Goal: Find specific page/section: Find specific page/section

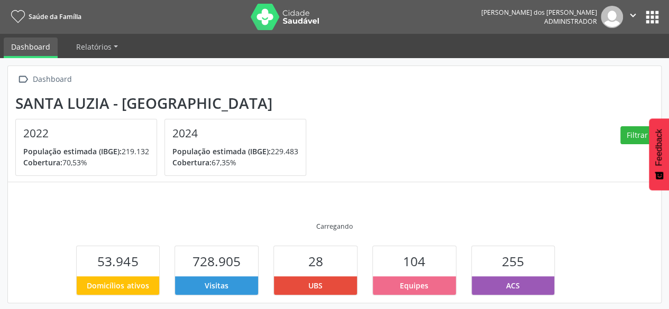
click at [654, 17] on button "apps" at bounding box center [652, 17] width 19 height 19
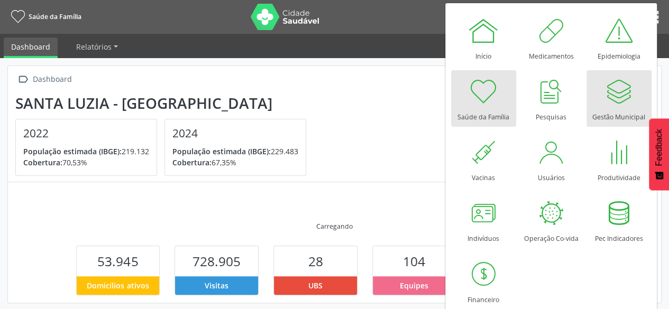
click at [621, 107] on div "Gestão Municipal" at bounding box center [619, 114] width 53 height 14
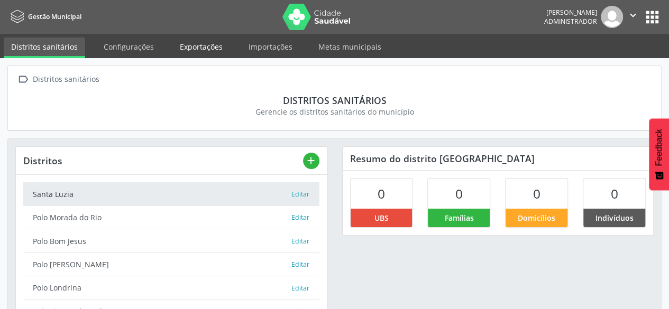
click at [189, 47] on link "Exportações" at bounding box center [201, 47] width 58 height 19
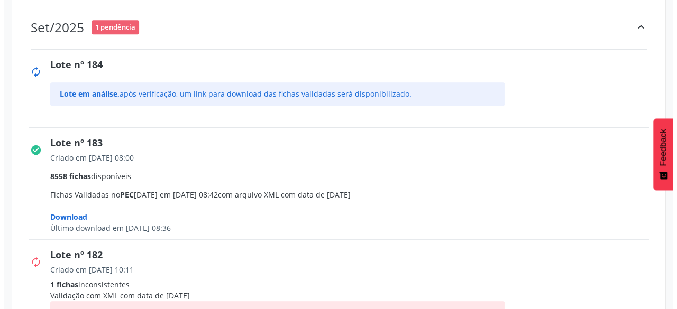
scroll to position [423, 0]
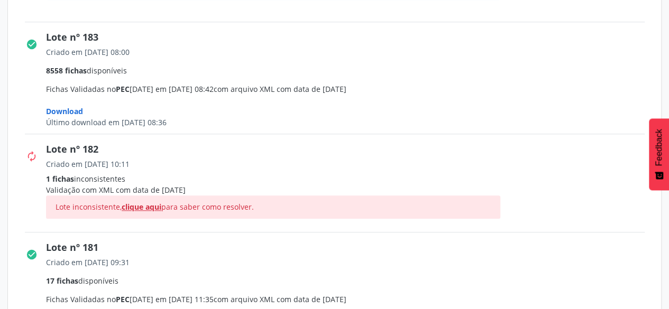
click at [140, 202] on span "clique aqui" at bounding box center [142, 207] width 40 height 10
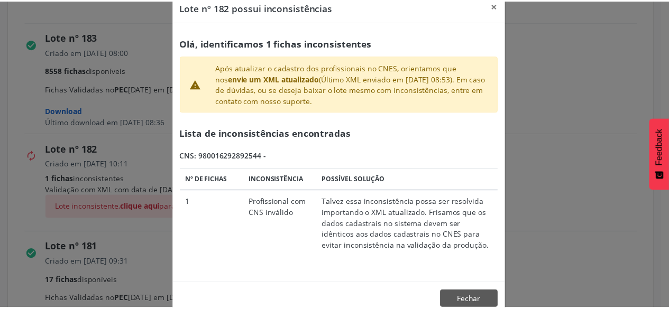
scroll to position [40, 0]
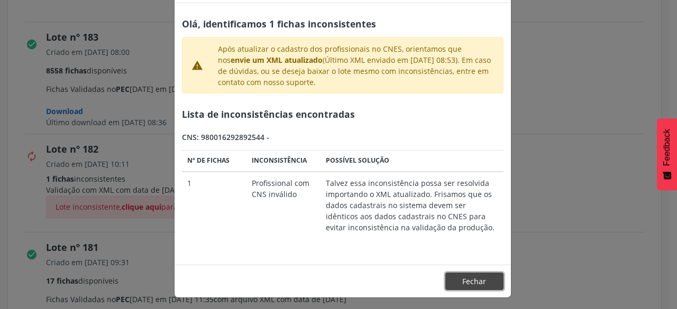
click at [458, 282] on button "Fechar" at bounding box center [474, 282] width 58 height 18
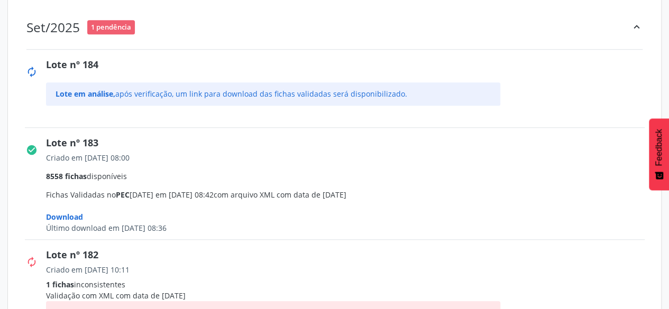
scroll to position [265, 0]
